Goal: Task Accomplishment & Management: Complete application form

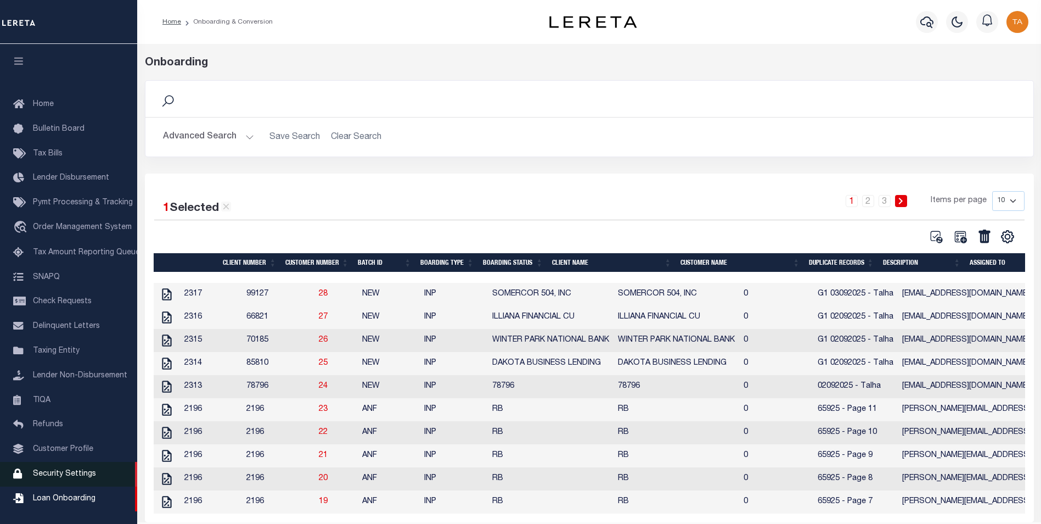
scroll to position [11, 0]
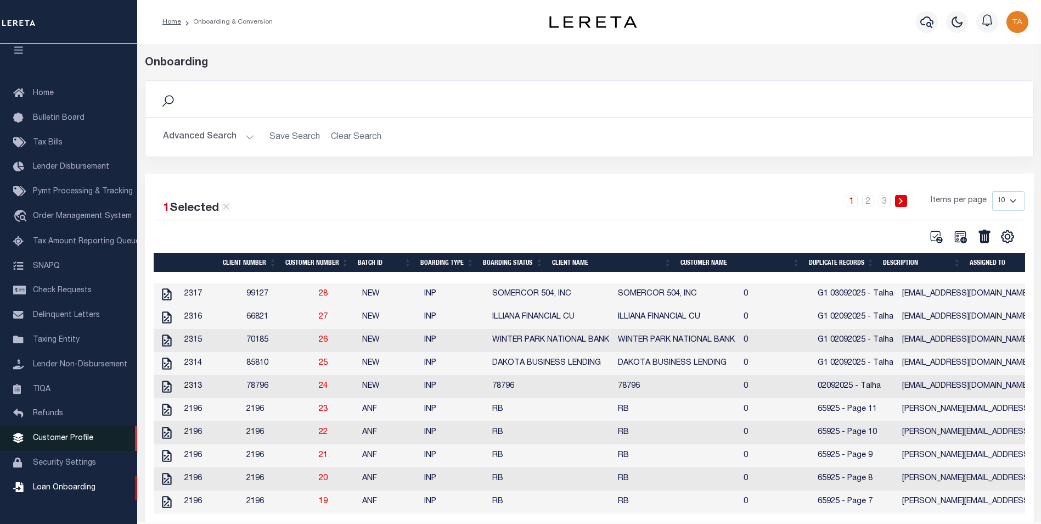
click at [57, 442] on span "Customer Profile" at bounding box center [63, 438] width 60 height 8
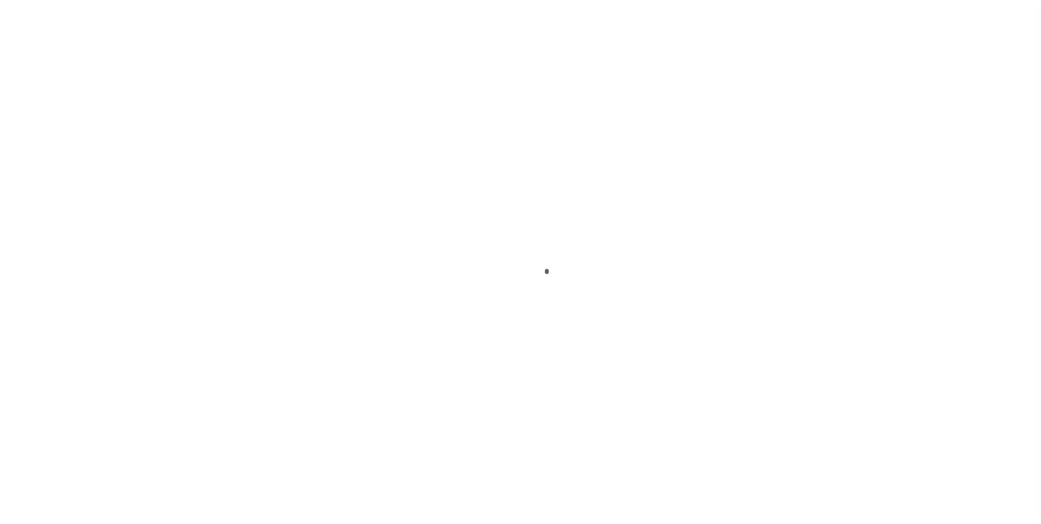
scroll to position [11, 0]
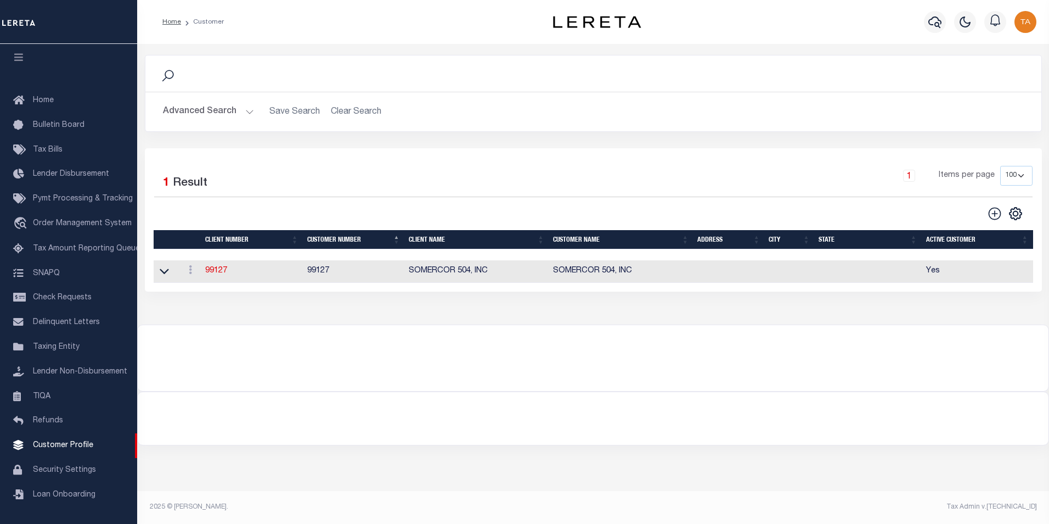
click at [230, 115] on button "Advanced Search" at bounding box center [208, 111] width 91 height 21
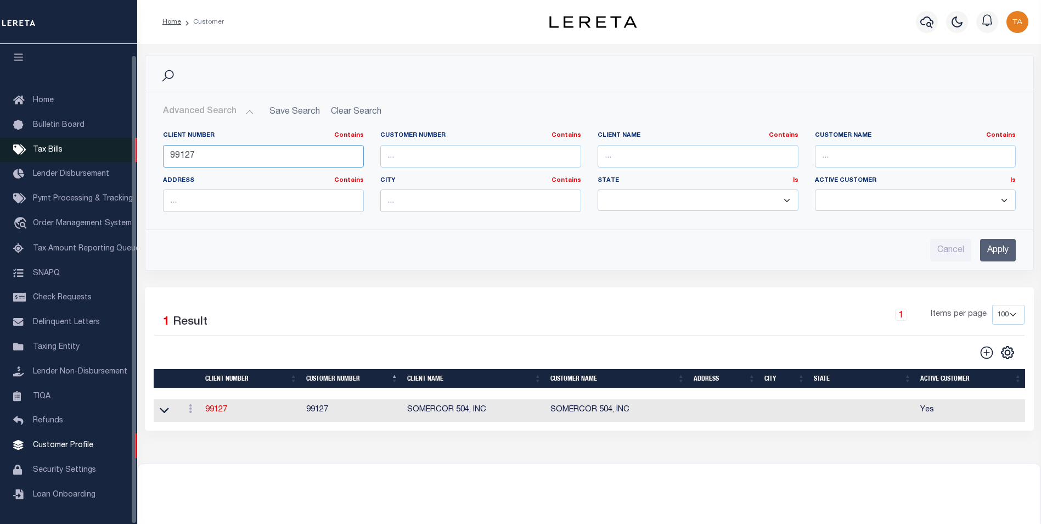
drag, startPoint x: 198, startPoint y: 155, endPoint x: 105, endPoint y: 145, distance: 93.8
click at [105, 145] on div "Home Customer Profile Sign out" at bounding box center [520, 298] width 1041 height 597
type input "67210"
click at [993, 252] on input "Apply" at bounding box center [998, 250] width 36 height 23
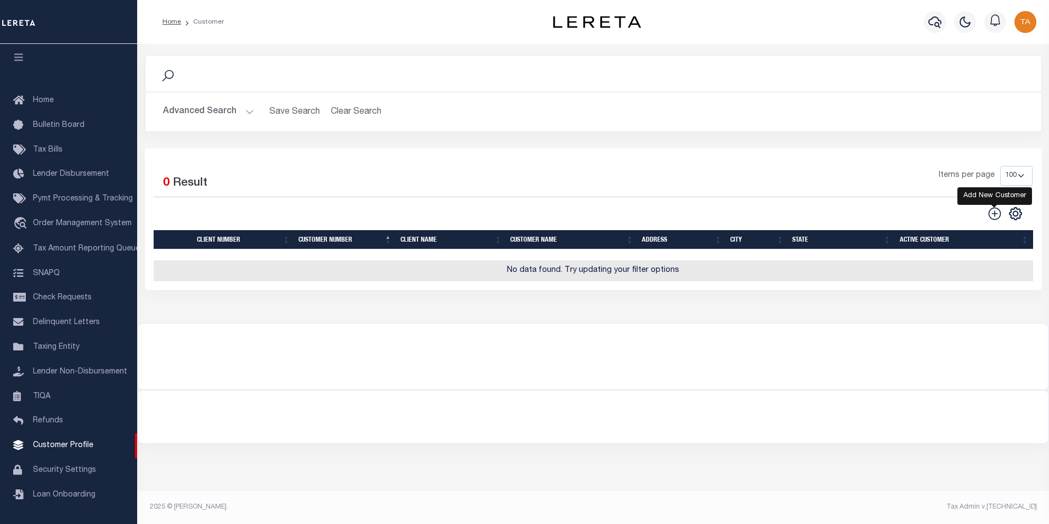
click at [991, 217] on icon at bounding box center [995, 213] width 14 height 14
type input "0"
checkbox input "false"
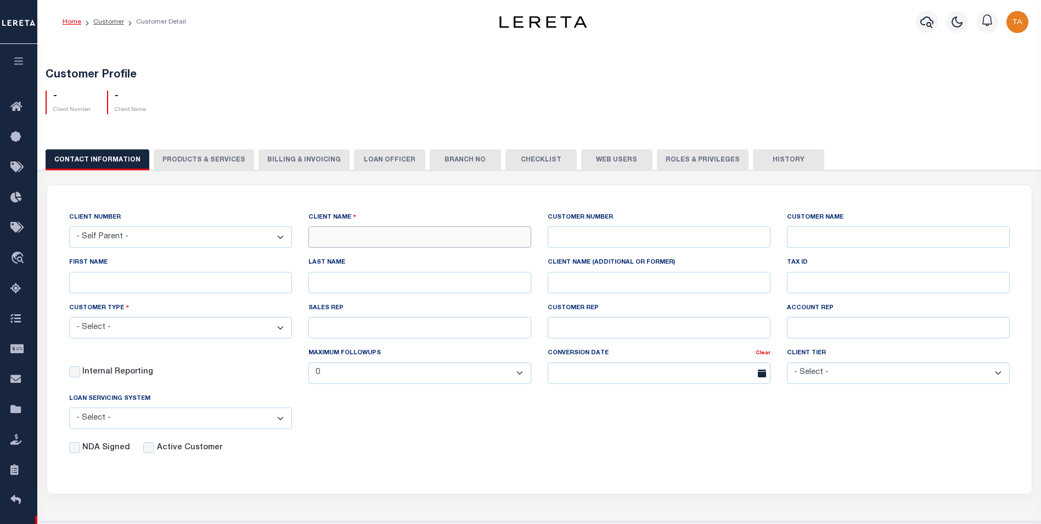
click at [440, 239] on input "text" at bounding box center [419, 236] width 223 height 21
paste input "COMMUNITY INVESTMENT CORPORATION"
click at [333, 237] on input "COMMUNITY INVESTMENT CORPORATION" at bounding box center [419, 236] width 223 height 21
type input "COMMUNITY INVESTMENT CORPORATION"
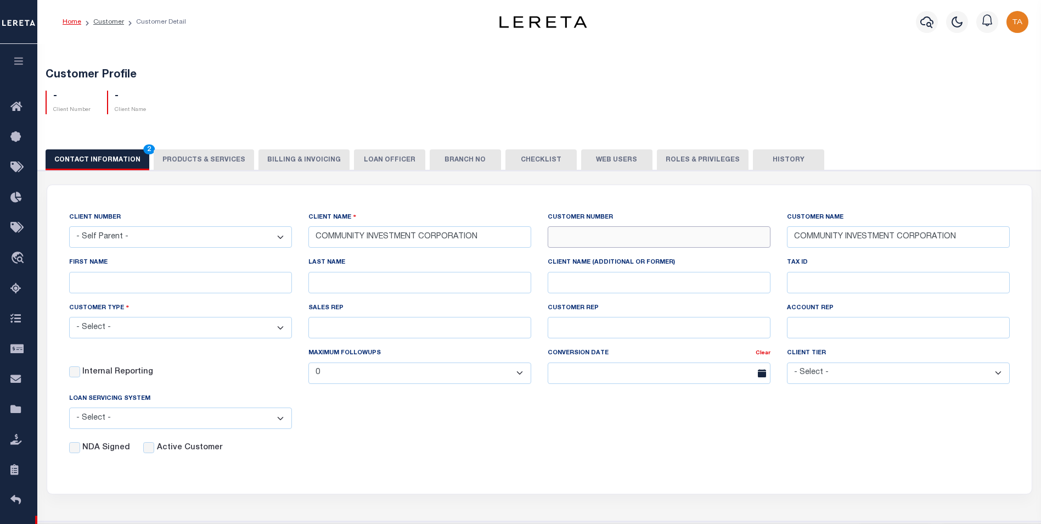
click at [586, 238] on input "text" at bounding box center [659, 236] width 223 height 21
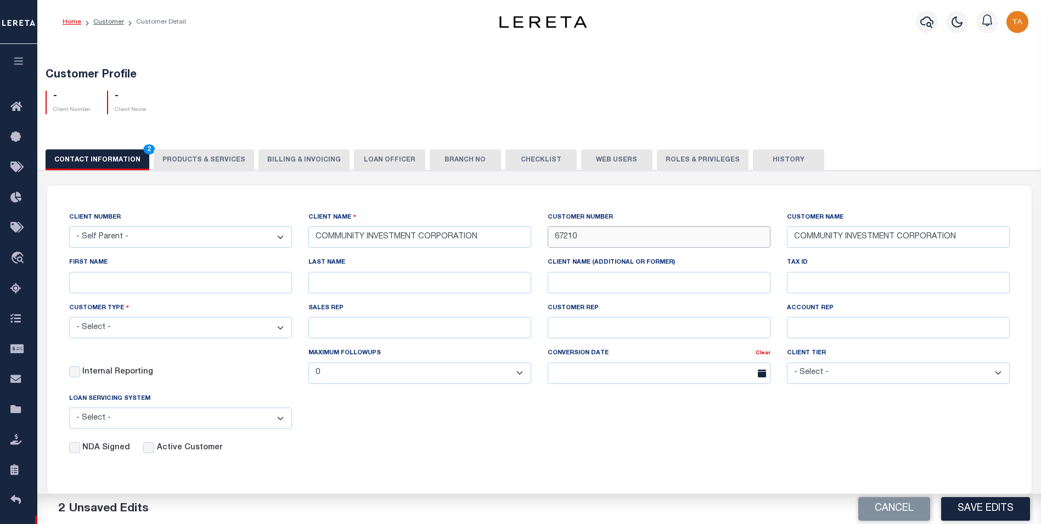
type input "67210"
click at [493, 459] on div "CLIENT NUMBER - Self Parent - 1011 1012 1013 1014 1016 1017 1018 1019 1035 1036…" at bounding box center [539, 332] width 985 height 295
click at [87, 333] on select "- Select - Residential Commercial Mixed Portfolio" at bounding box center [180, 327] width 223 height 21
select select "Mixed Portfolio"
click at [69, 318] on select "- Select - Residential Commercial Mixed Portfolio" at bounding box center [180, 327] width 223 height 21
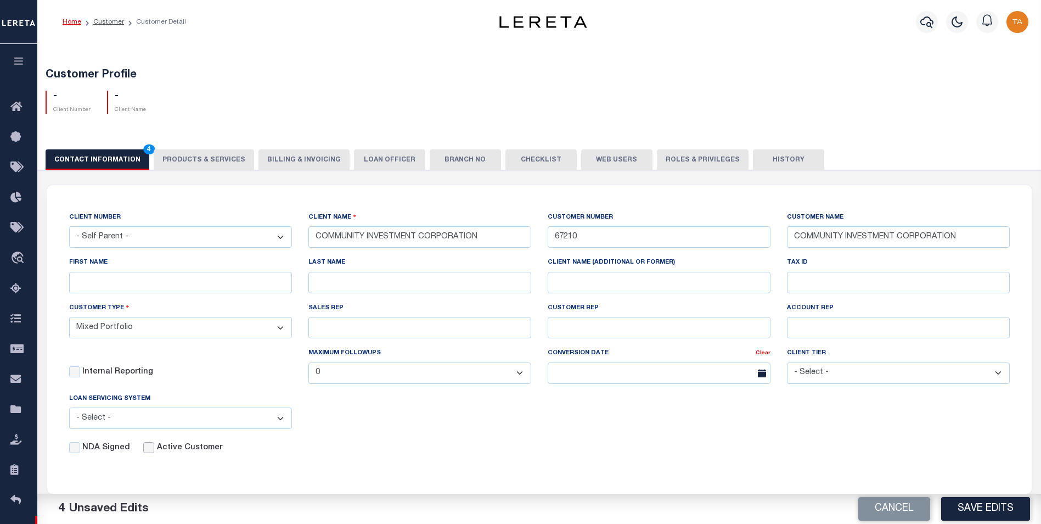
click at [144, 453] on input "Active Customer" at bounding box center [148, 447] width 11 height 11
checkbox input "true"
click at [978, 513] on button "Save Edits" at bounding box center [985, 509] width 89 height 24
select select
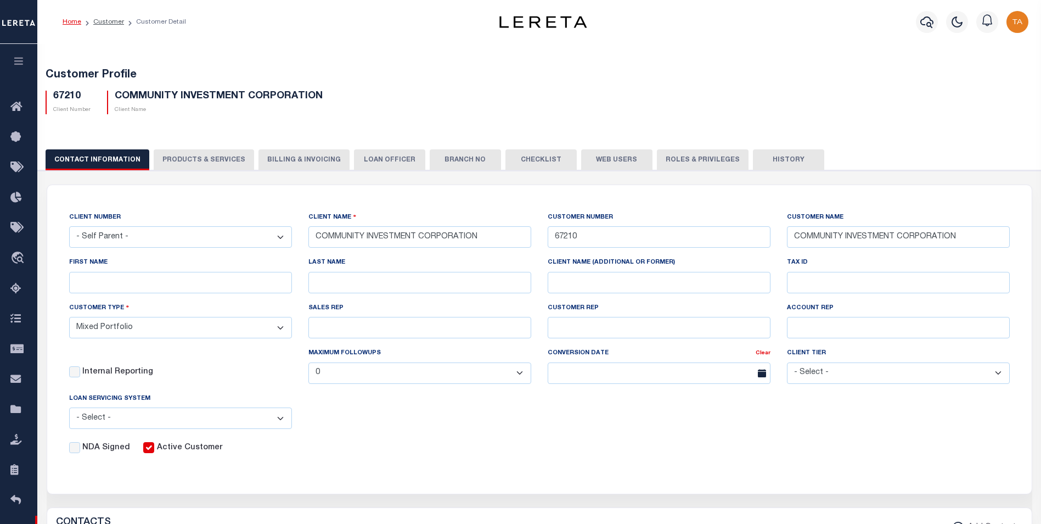
click at [204, 162] on button "PRODUCTS & SERVICES" at bounding box center [204, 159] width 100 height 21
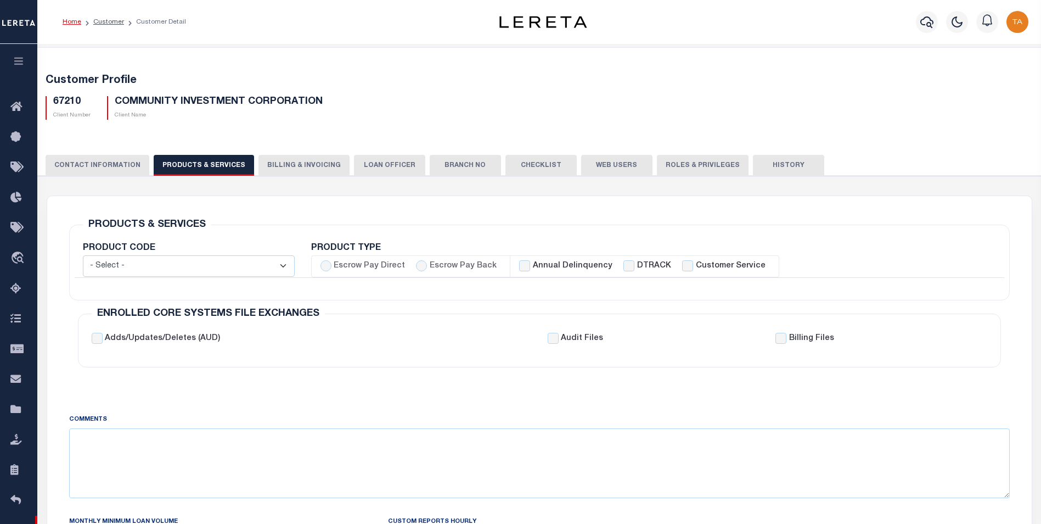
click at [167, 268] on select "- Select - Standard Tax (STX) Outsourcing (OS) Enhanced Tax (ETX) Tax Status Re…" at bounding box center [189, 265] width 212 height 21
select select "STX"
click at [83, 255] on select "- Select - Standard Tax (STX) Outsourcing (OS) Enhanced Tax (ETX) Tax Status Re…" at bounding box center [189, 265] width 212 height 21
checkbox input "true"
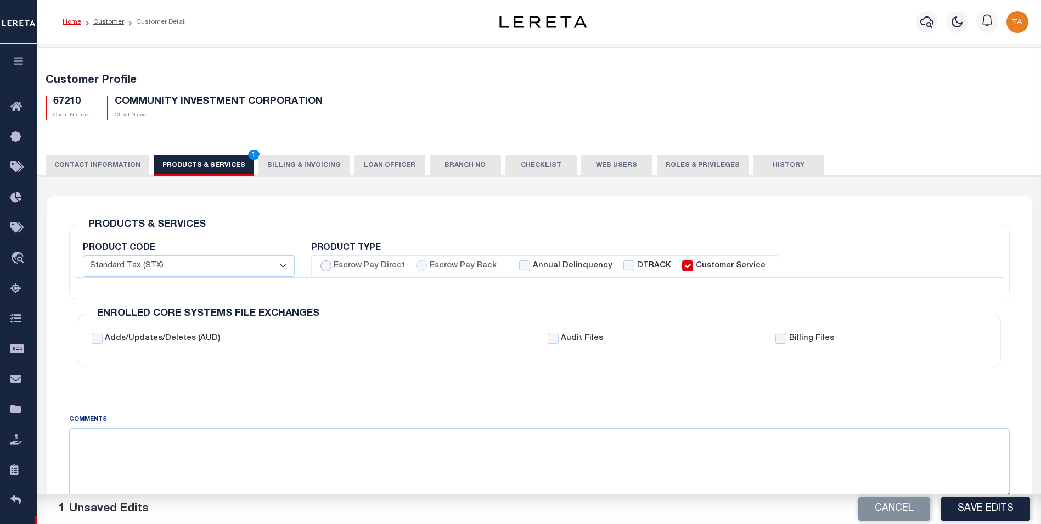
click at [327, 268] on input "Escrow Pay Direct" at bounding box center [325, 265] width 11 height 11
radio input "true"
checkbox input "true"
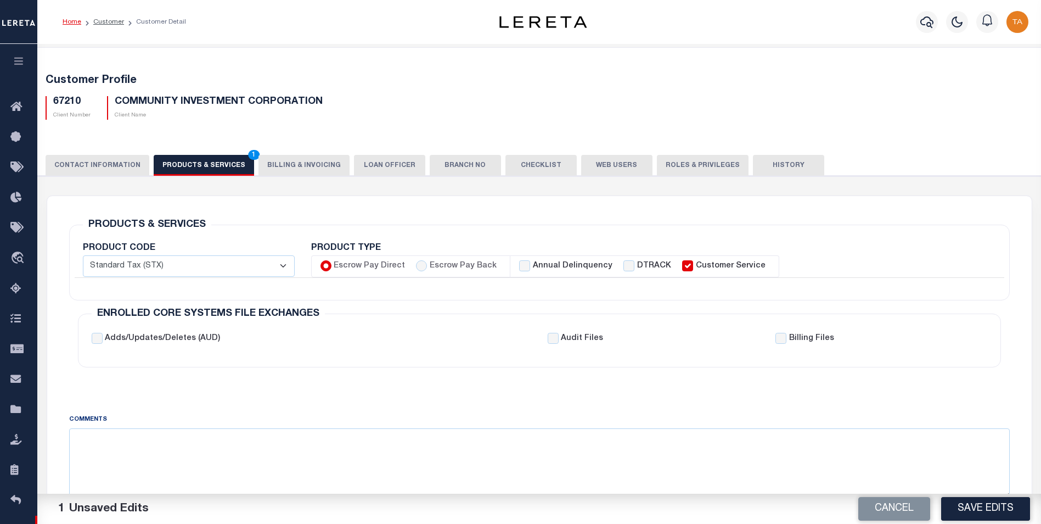
checkbox input "true"
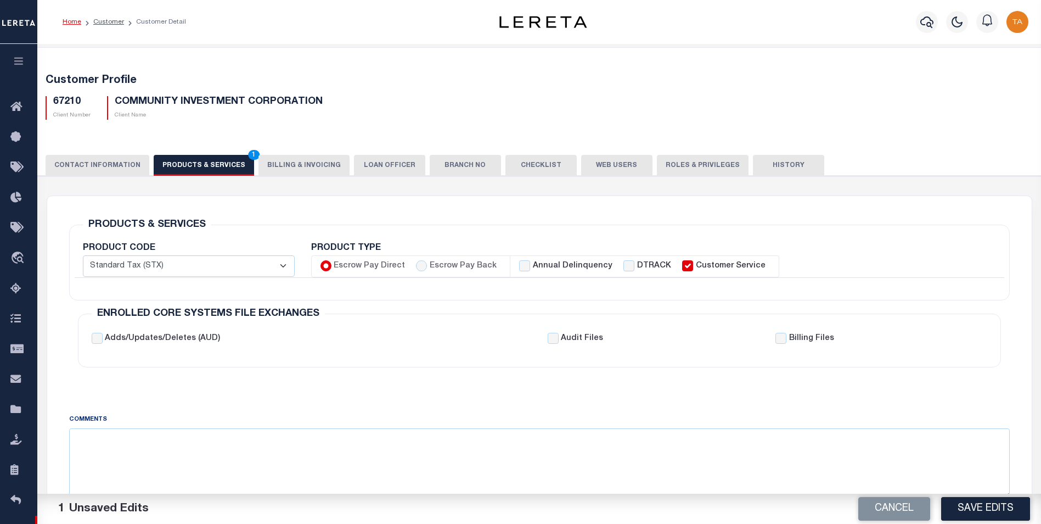
checkbox input "true"
checkbox input "false"
checkbox input "true"
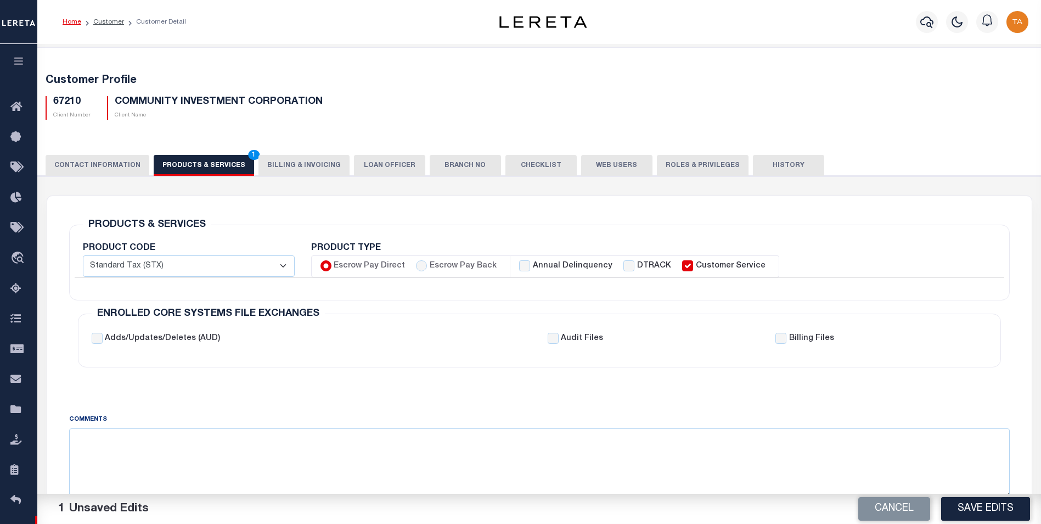
checkbox input "true"
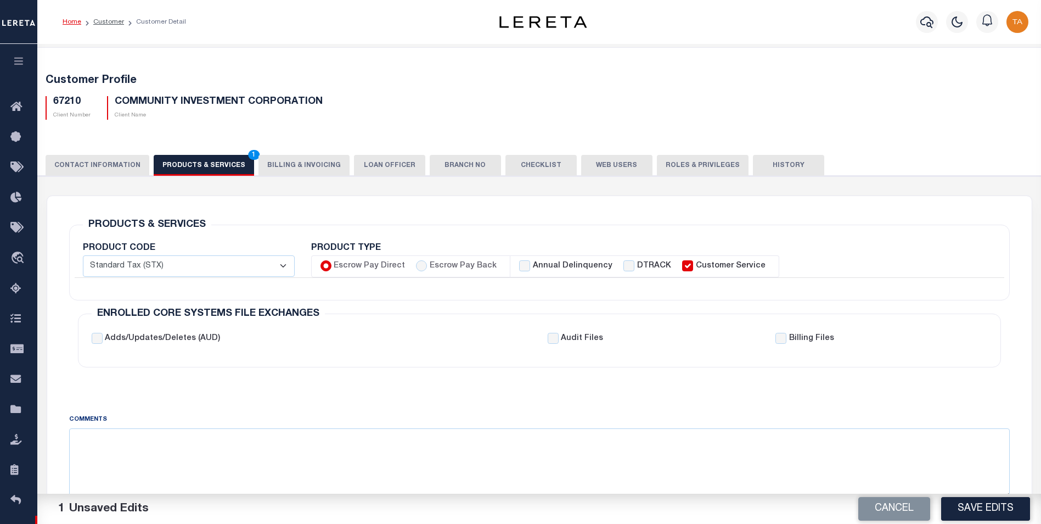
checkbox input "true"
checkbox input "false"
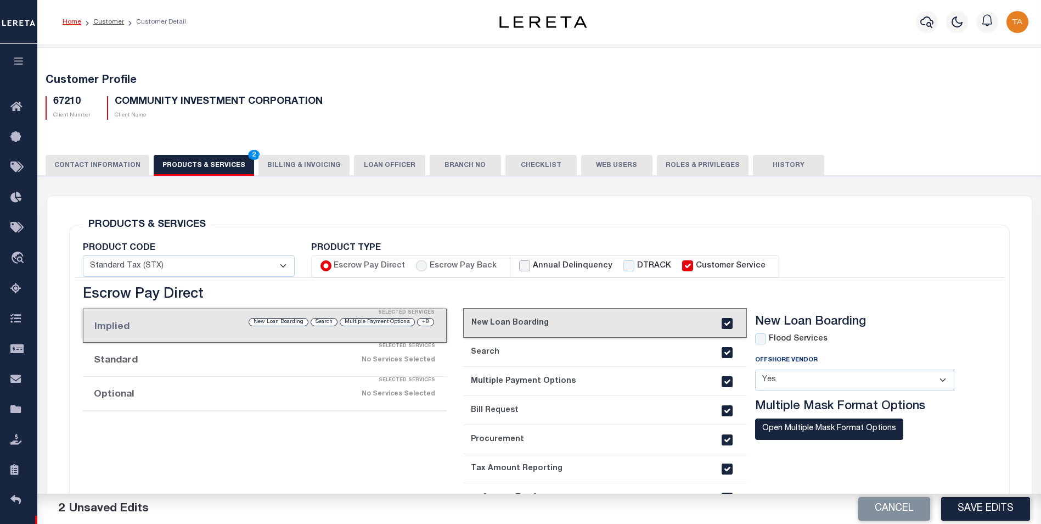
click at [521, 267] on input "Annual Delinquency" at bounding box center [524, 265] width 11 height 11
checkbox input "true"
checkbox input "false"
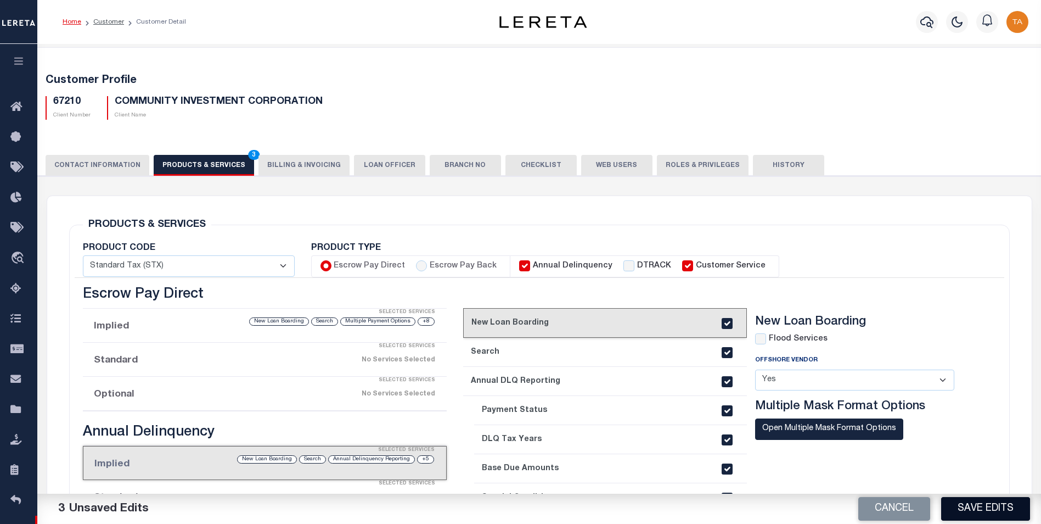
click at [974, 511] on button "Save Edits" at bounding box center [985, 509] width 89 height 24
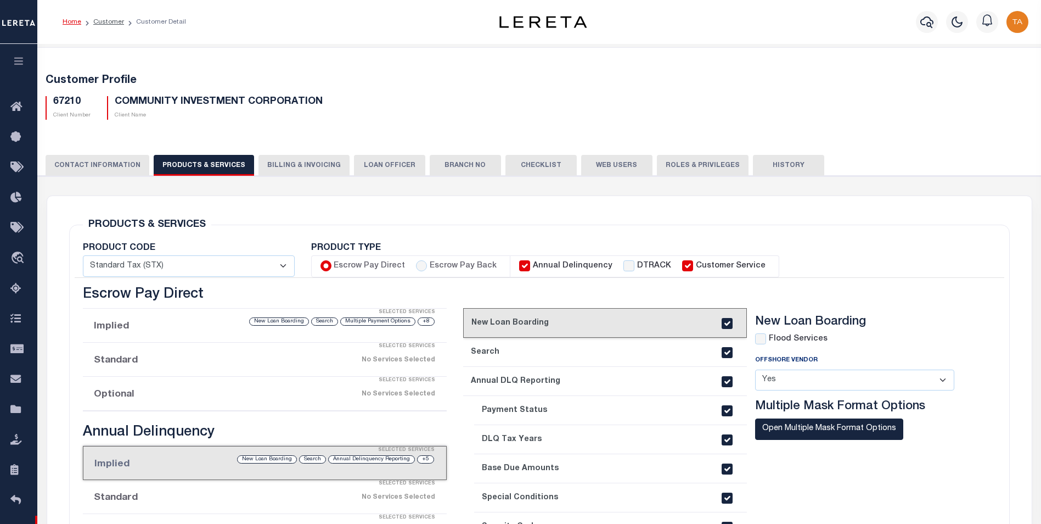
click at [15, 59] on icon "button" at bounding box center [19, 61] width 13 height 10
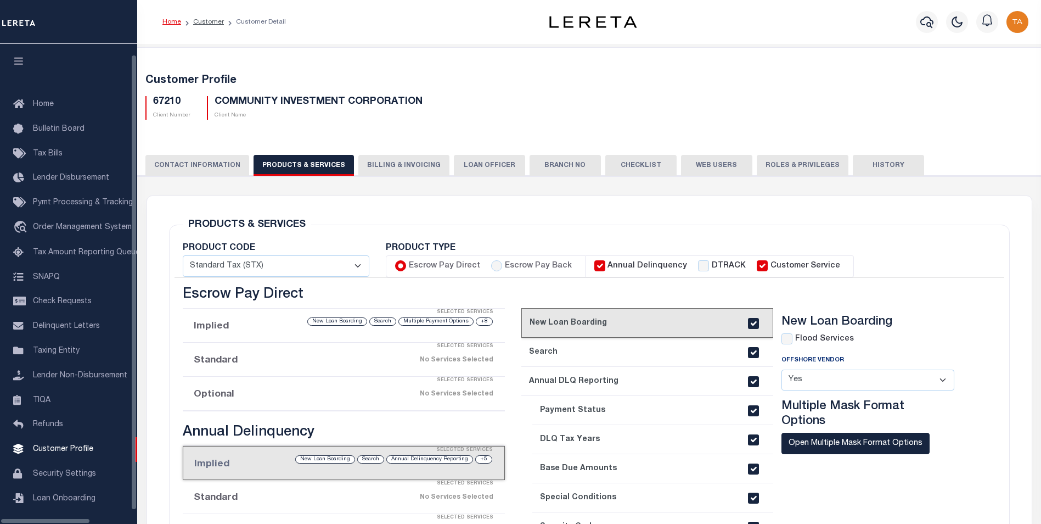
scroll to position [11, 0]
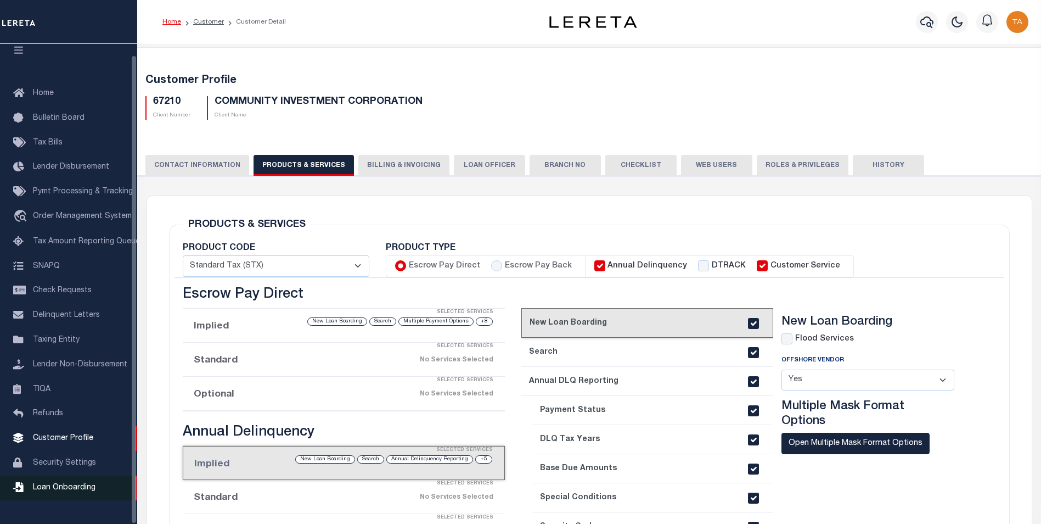
click at [68, 491] on span "Loan Onboarding" at bounding box center [64, 487] width 63 height 8
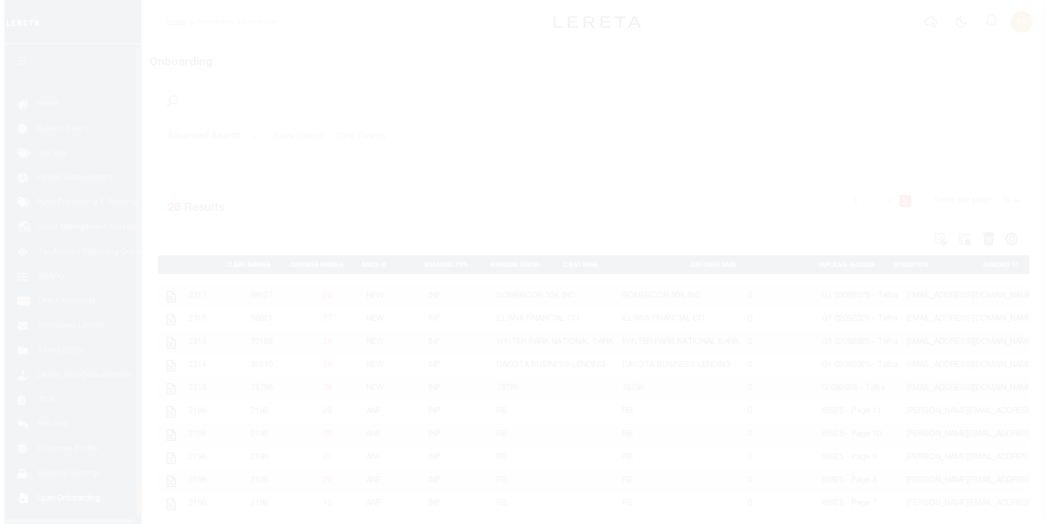
scroll to position [11, 0]
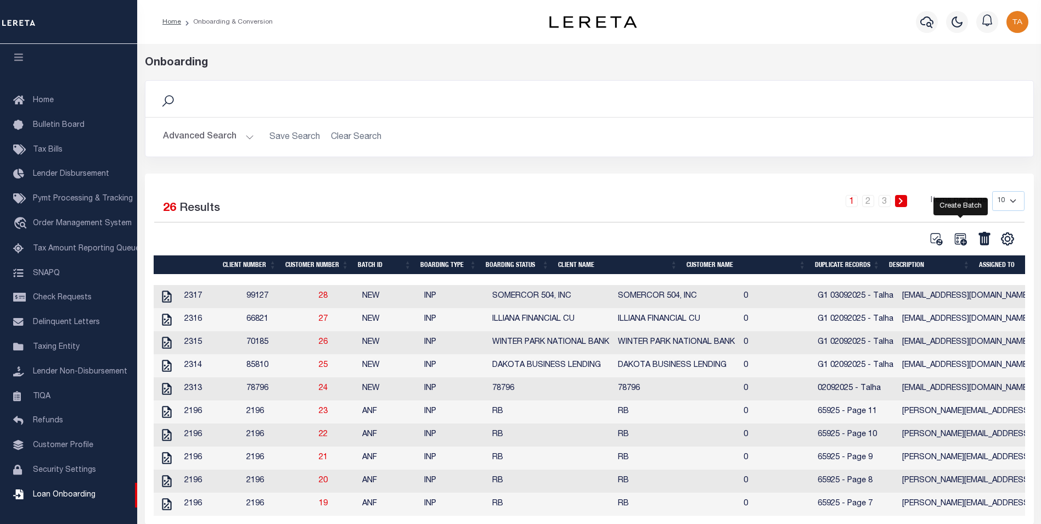
click at [963, 240] on icon at bounding box center [960, 239] width 12 height 12
select select
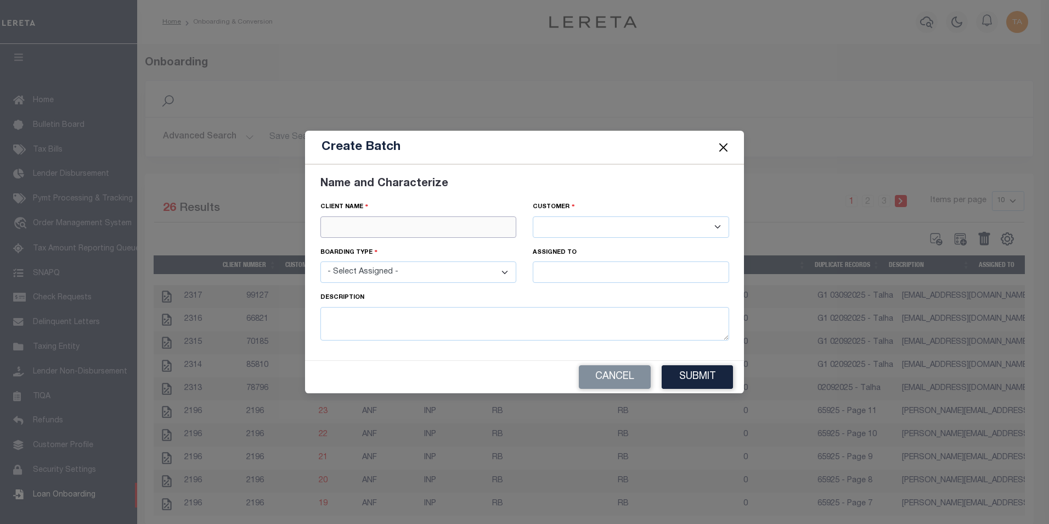
click at [353, 223] on input "text" at bounding box center [418, 226] width 196 height 21
paste input "COMMUNITY INVESTMENT CORPORATION"
click at [354, 243] on div "COMMUNITY INVESTMENT CORPORATION" at bounding box center [423, 247] width 205 height 18
type input "COMMUNITY INVESTMENT CORPORATION"
click at [365, 275] on select "- Select Assigned - NEW - New Loan REF - Refinance Loan CWF - Conversion with F…" at bounding box center [418, 271] width 196 height 21
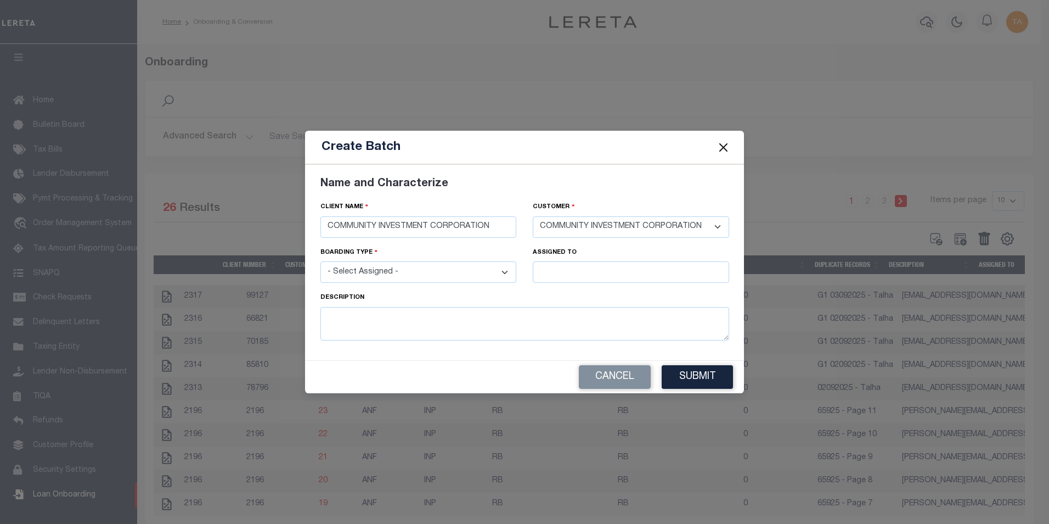
select select "NEW"
click at [320, 261] on select "- Select Assigned - NEW - New Loan REF - Refinance Loan CWF - Conversion with F…" at bounding box center [418, 271] width 196 height 21
click at [556, 271] on input "text" at bounding box center [631, 271] width 196 height 21
type input "[PERSON_NAME]"
click at [567, 294] on div "[PERSON_NAME]" at bounding box center [630, 293] width 195 height 18
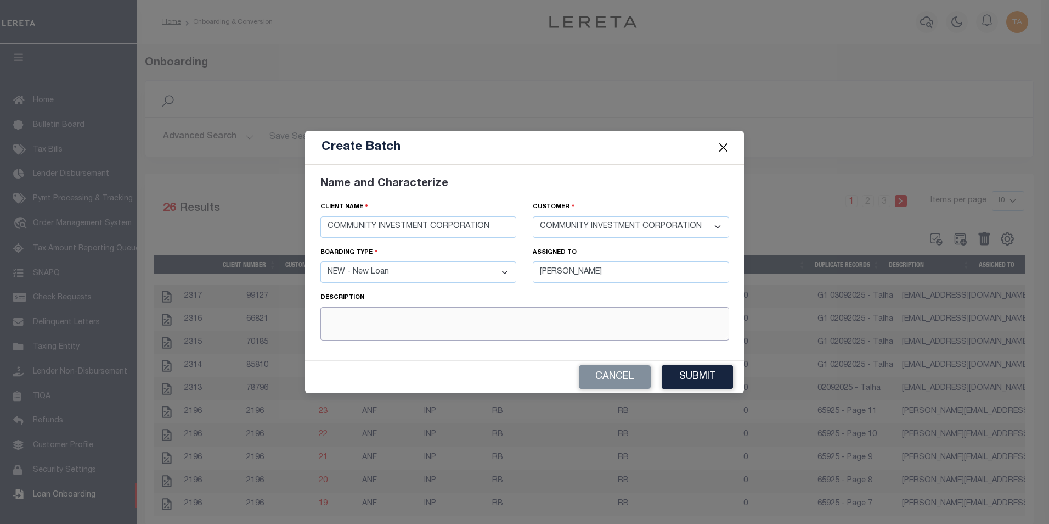
click at [437, 334] on textarea at bounding box center [524, 323] width 409 height 33
type textarea "G1 05092025 - Talha"
click at [708, 380] on button "Submit" at bounding box center [697, 377] width 71 height 24
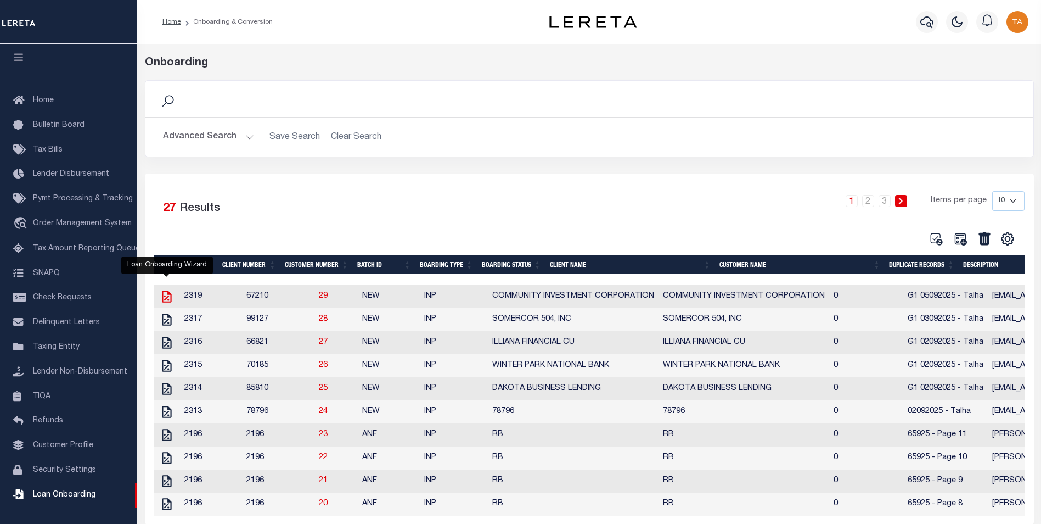
click at [167, 299] on icon at bounding box center [166, 296] width 9 height 12
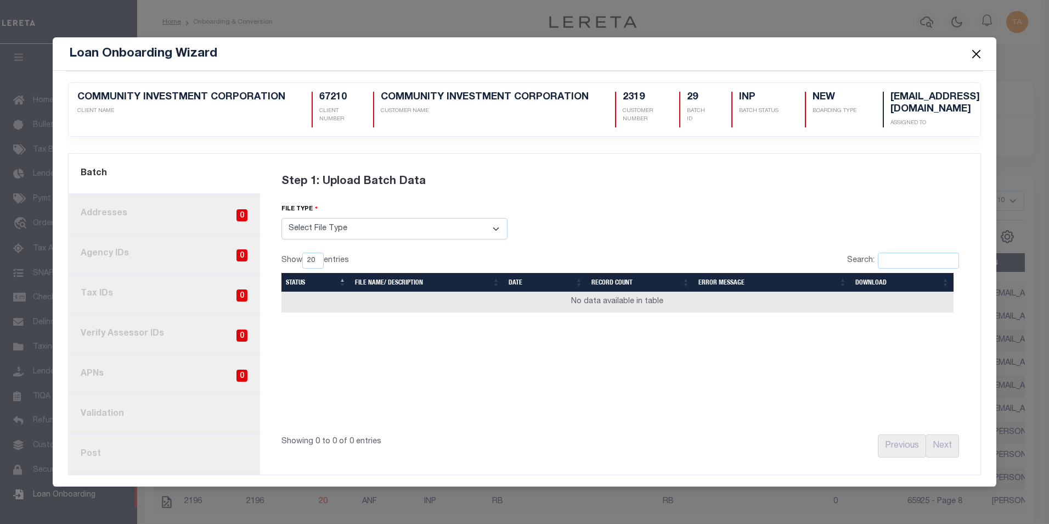
click at [351, 230] on select "Select File Type Lereta Lereta Conversion Zip" at bounding box center [395, 228] width 226 height 21
select select "LERETA"
click at [282, 218] on select "Select File Type Lereta Lereta Conversion Zip" at bounding box center [395, 228] width 226 height 21
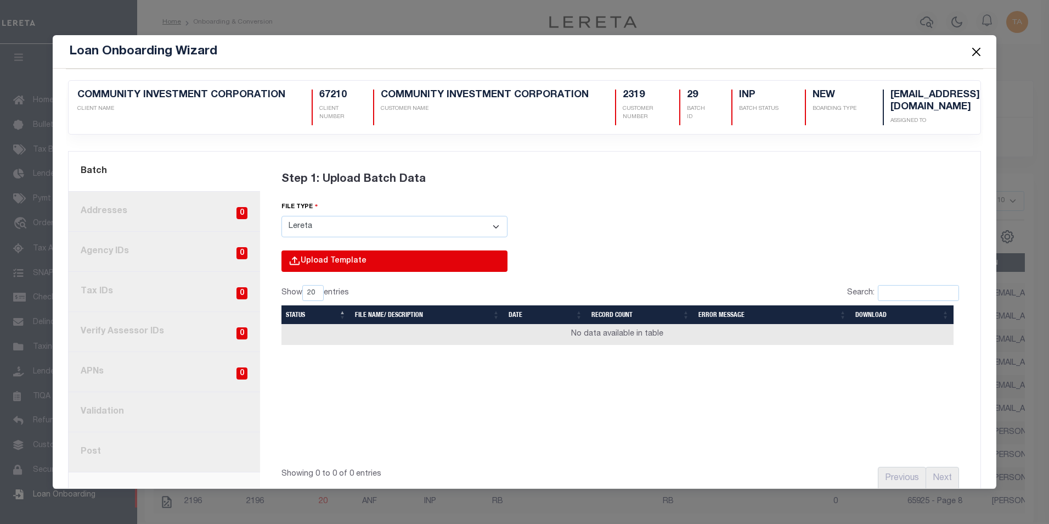
click at [314, 260] on input "file" at bounding box center [246, 272] width 522 height 44
type input "C:\fakepath\Lender-67210-Lien.csv"
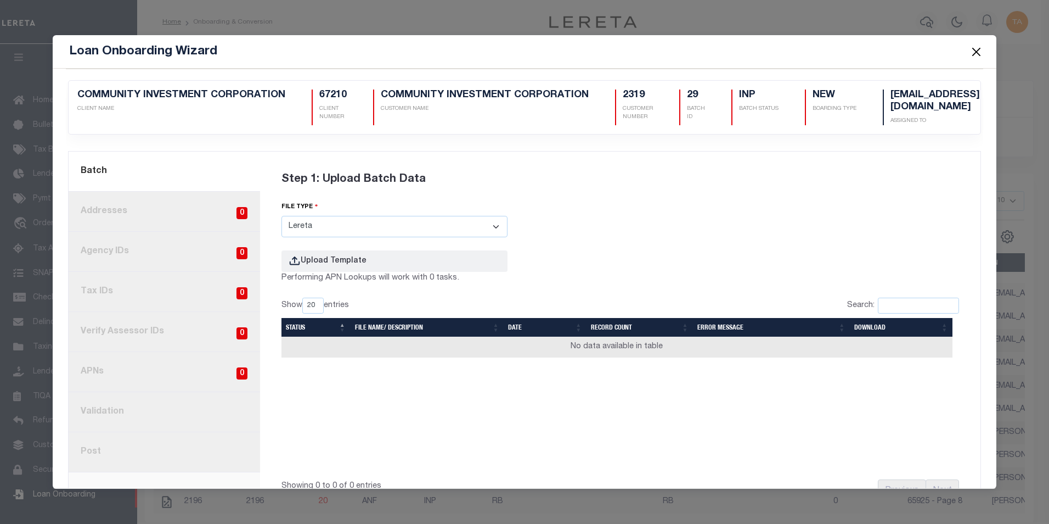
click at [976, 49] on button "Close" at bounding box center [976, 51] width 14 height 14
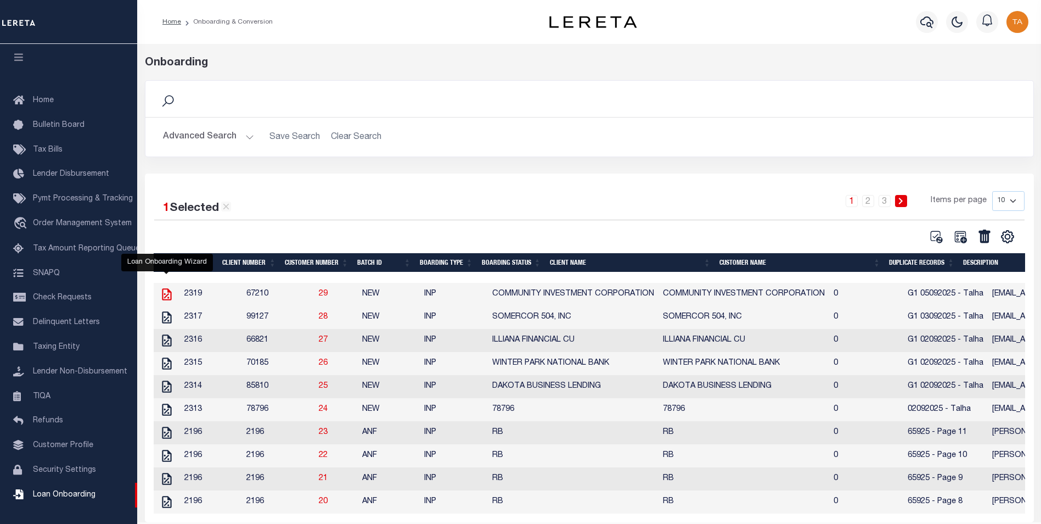
click at [164, 297] on icon at bounding box center [166, 294] width 9 height 12
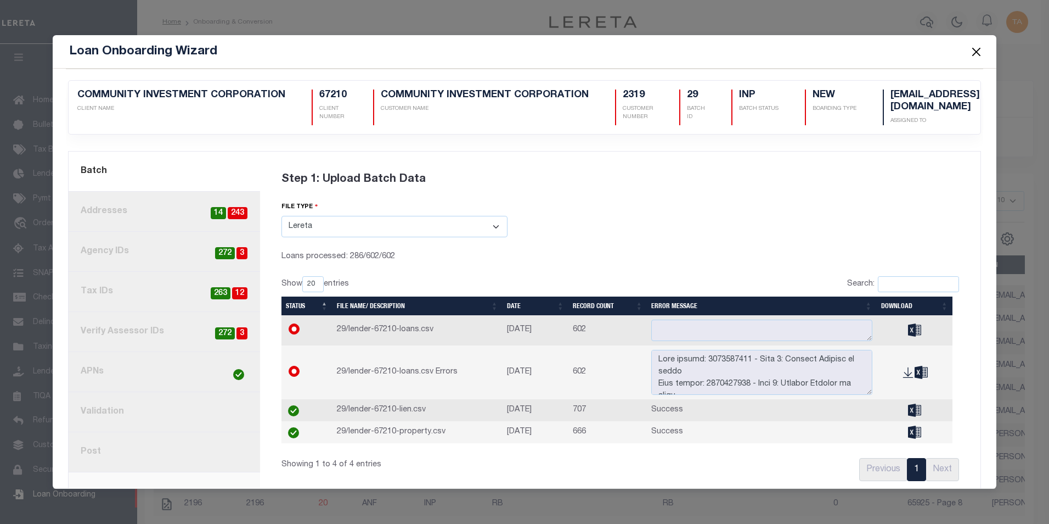
click at [977, 50] on button "Close" at bounding box center [976, 51] width 14 height 14
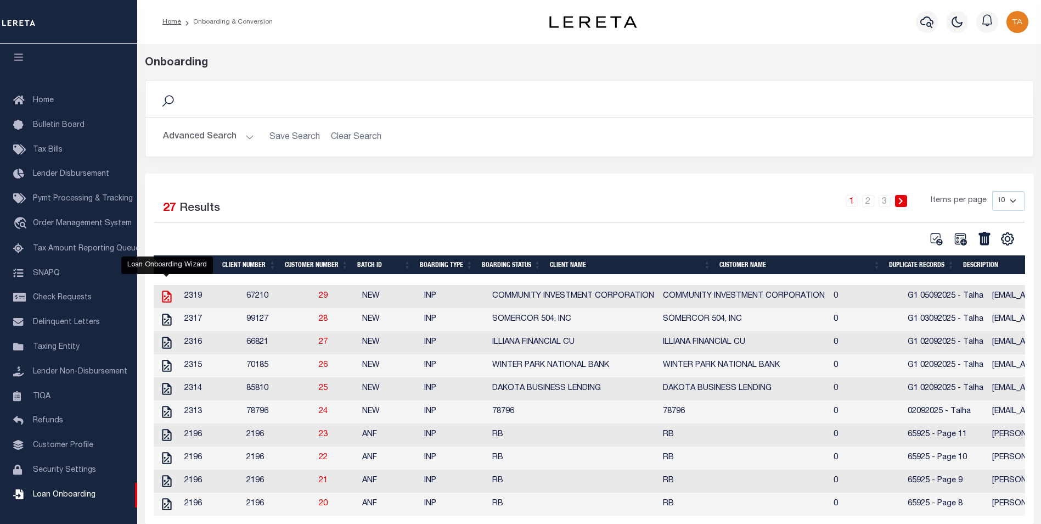
click at [163, 297] on icon at bounding box center [166, 296] width 9 height 12
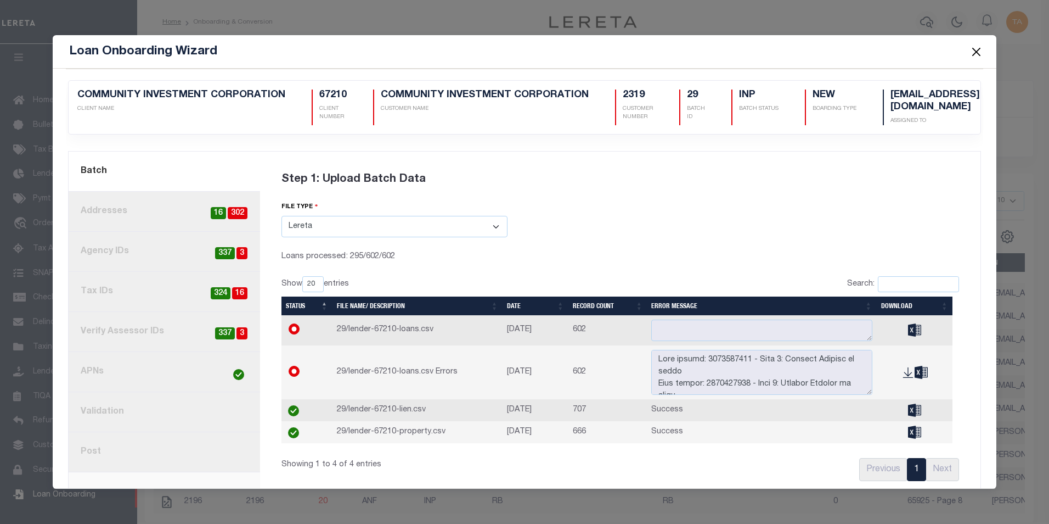
click at [977, 53] on button "Close" at bounding box center [976, 51] width 14 height 14
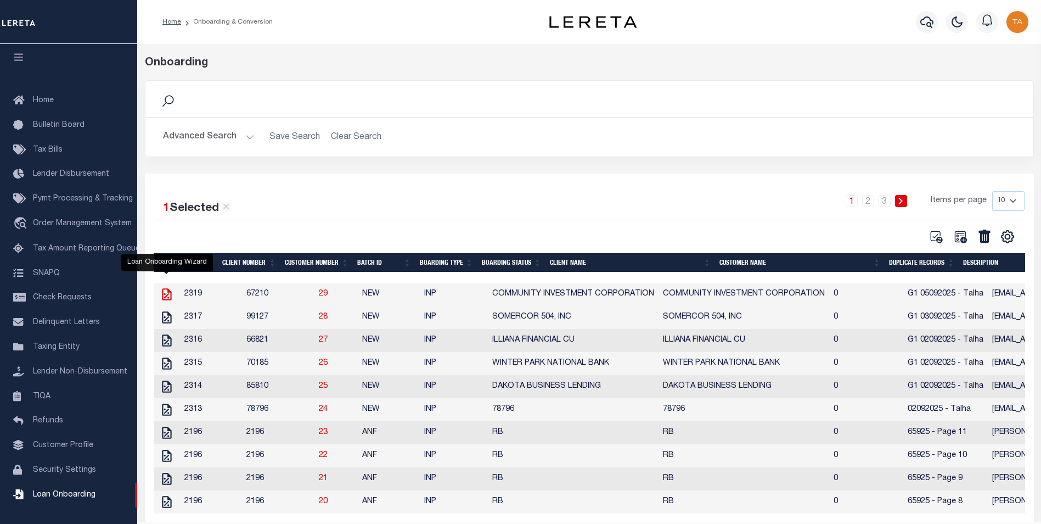
click at [162, 293] on icon at bounding box center [166, 294] width 9 height 12
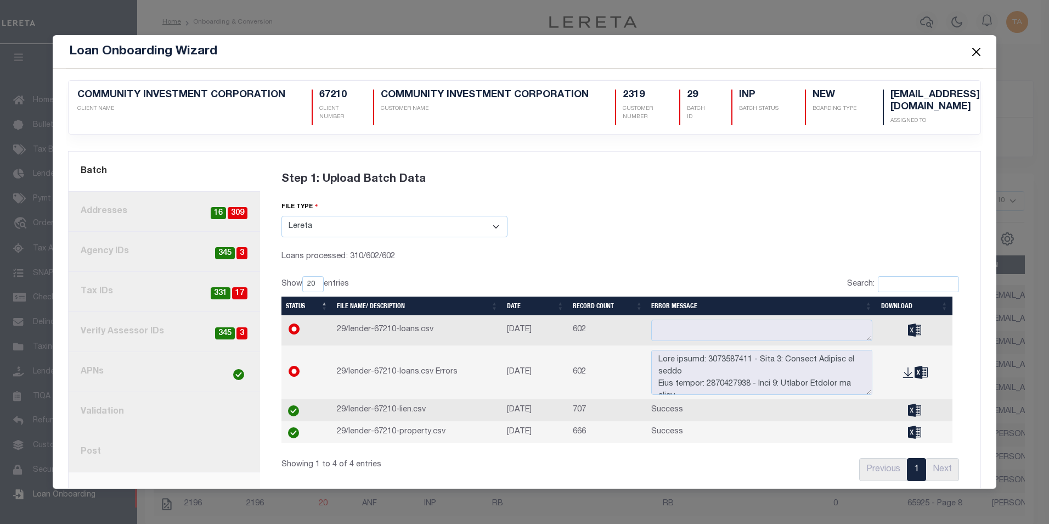
click at [976, 54] on button "Close" at bounding box center [976, 51] width 14 height 14
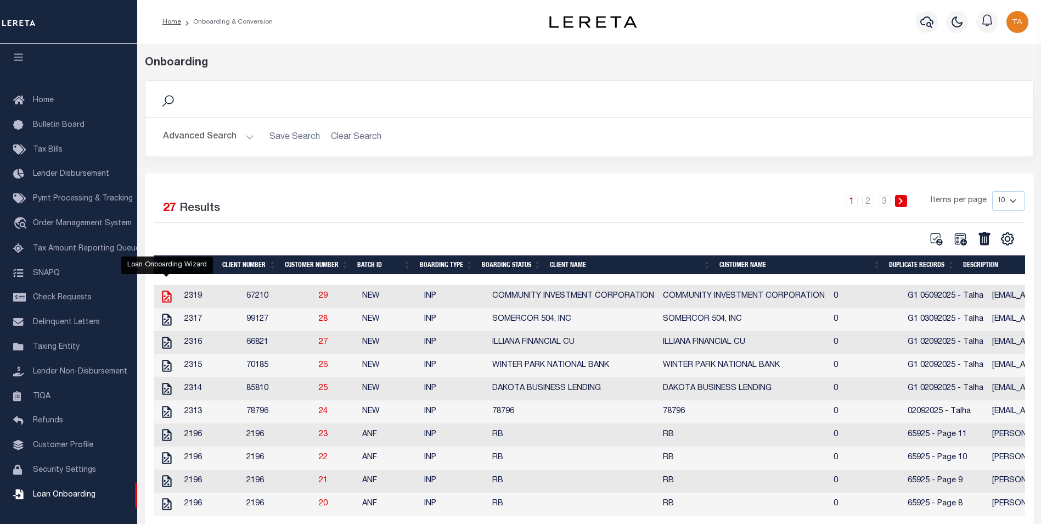
click at [168, 300] on icon at bounding box center [167, 296] width 14 height 14
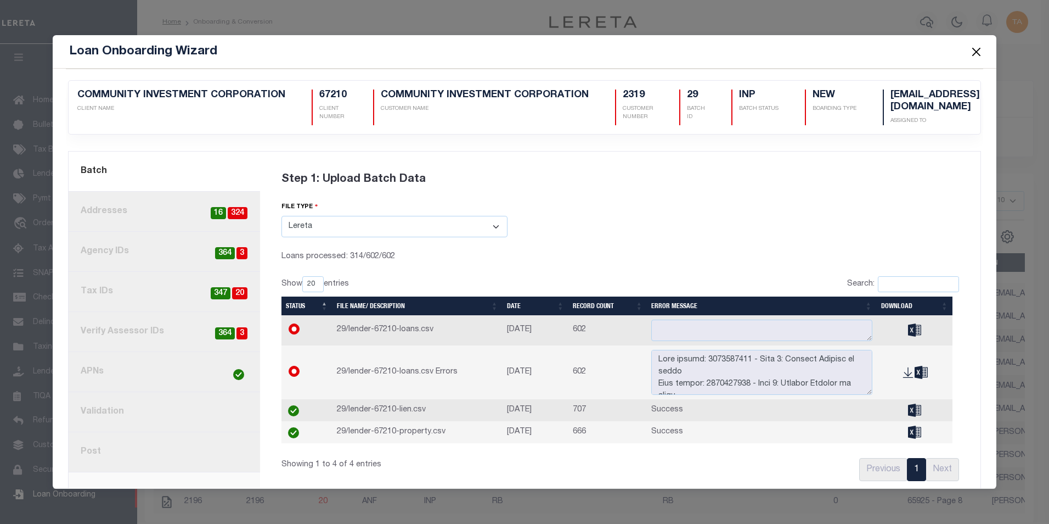
click at [974, 54] on button "Close" at bounding box center [976, 51] width 14 height 14
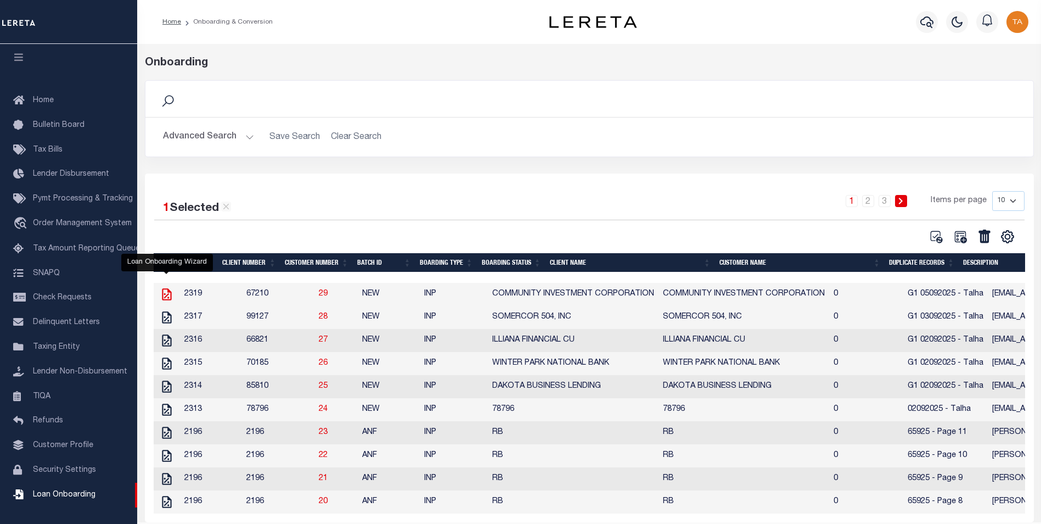
click at [166, 296] on icon at bounding box center [167, 294] width 14 height 14
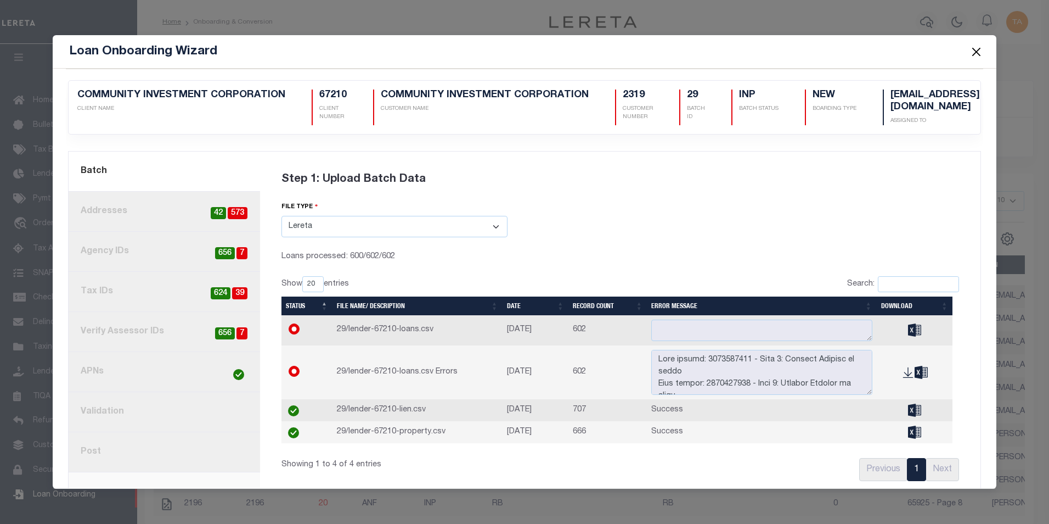
click at [980, 52] on button "Close" at bounding box center [976, 51] width 14 height 14
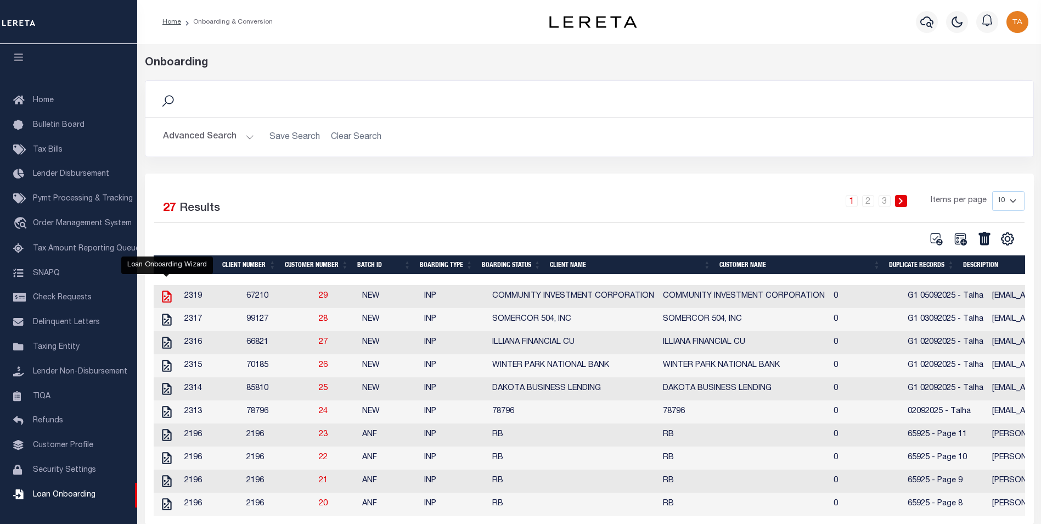
click at [164, 300] on icon at bounding box center [167, 296] width 14 height 14
